Goal: Task Accomplishment & Management: Manage account settings

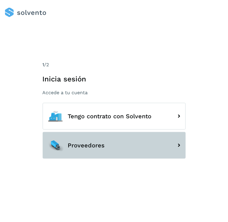
click at [102, 148] on span "Proveedores" at bounding box center [86, 145] width 37 height 7
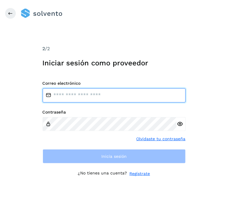
type input "**********"
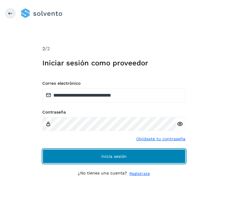
click at [95, 153] on button "Inicia sesión" at bounding box center [114, 156] width 143 height 14
click at [127, 159] on button "Inicia sesión" at bounding box center [114, 156] width 143 height 14
click at [111, 153] on button "Inicia sesión" at bounding box center [114, 156] width 143 height 14
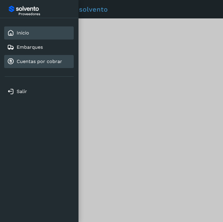
click at [48, 63] on link "Cuentas por cobrar" at bounding box center [40, 62] width 46 height 6
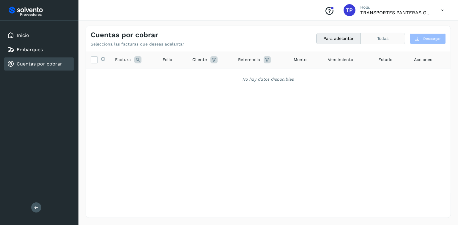
click at [227, 36] on button "Todas" at bounding box center [383, 38] width 44 height 11
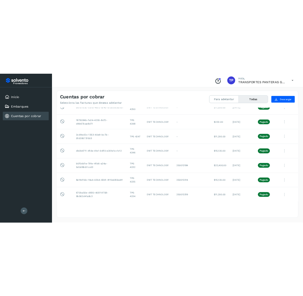
scroll to position [915, 0]
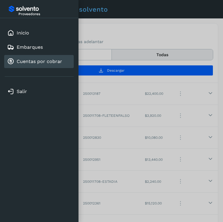
click at [129, 15] on div at bounding box center [111, 111] width 223 height 222
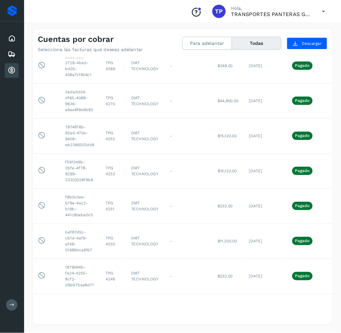
scroll to position [915, 0]
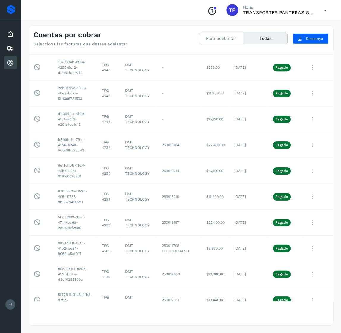
drag, startPoint x: 200, startPoint y: 5, endPoint x: 83, endPoint y: 12, distance: 116.8
click at [83, 12] on div "Conoce nuestros beneficios TP Hola, TRANSPORTES PANTERAS GAPO S.A. DE C.V." at bounding box center [181, 10] width 320 height 21
click at [9, 45] on icon at bounding box center [10, 48] width 7 height 7
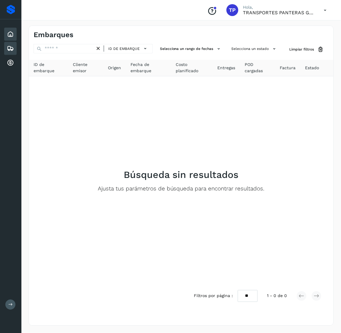
click at [13, 34] on icon at bounding box center [10, 34] width 7 height 7
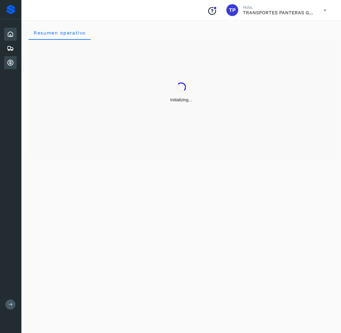
click at [11, 59] on icon at bounding box center [10, 62] width 7 height 7
